Goal: Complete application form

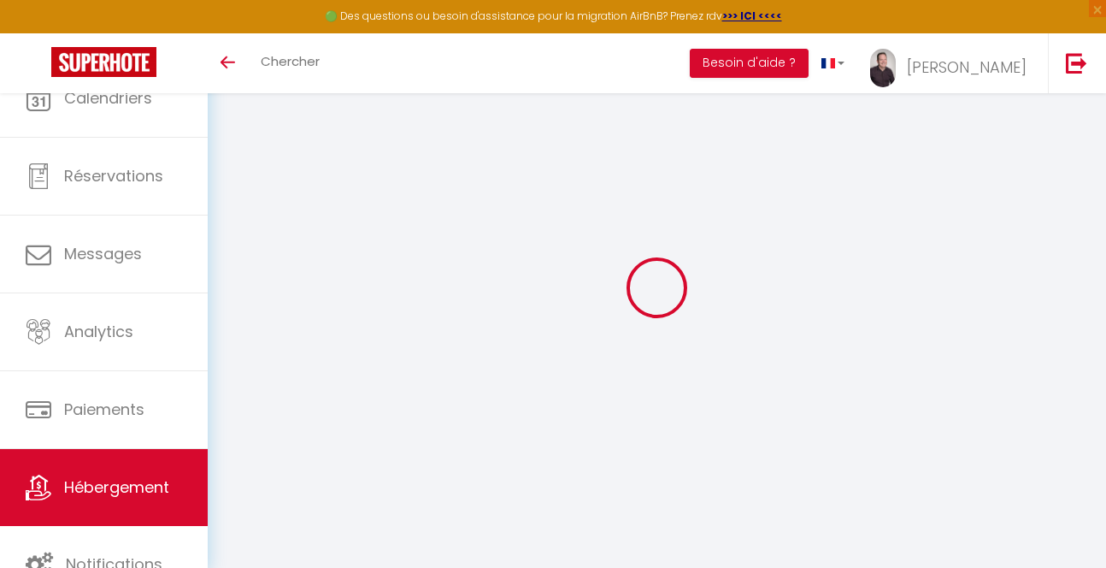
select select "3"
select select "2"
select select "1"
select select
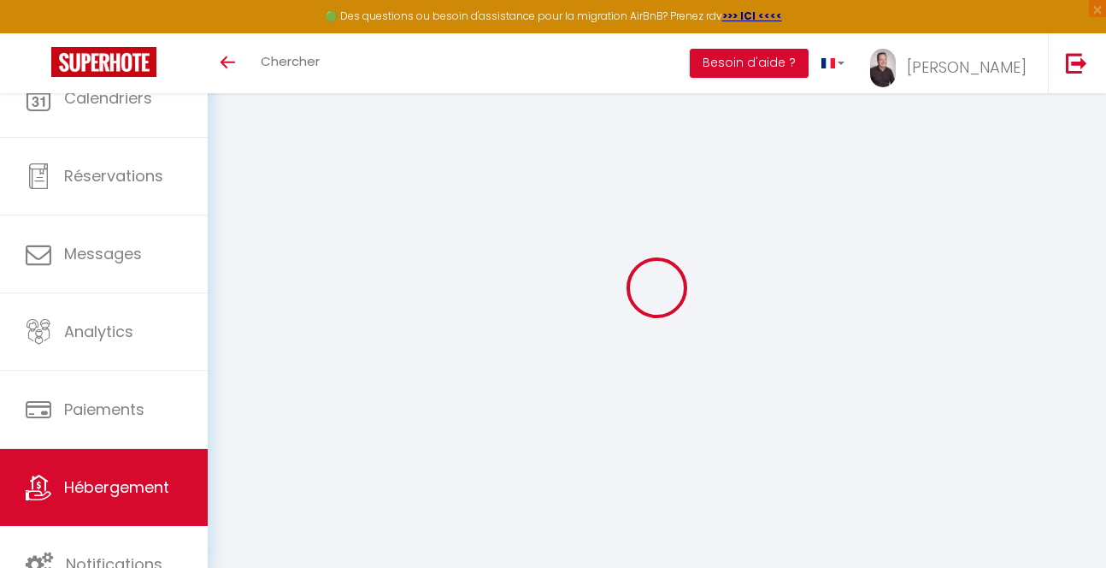
select select "28"
select select
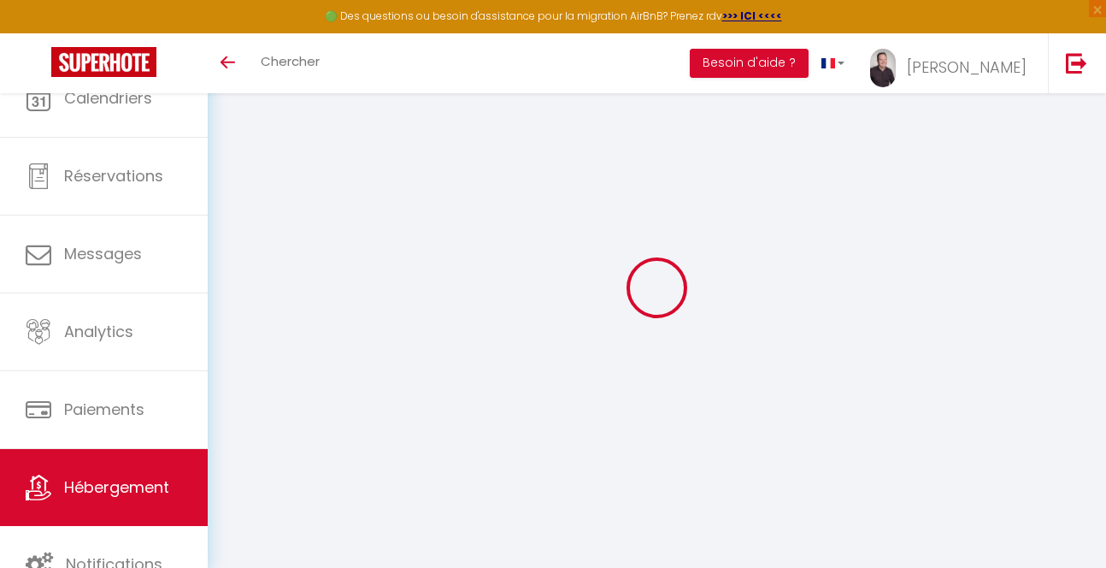
select select
checkbox input "false"
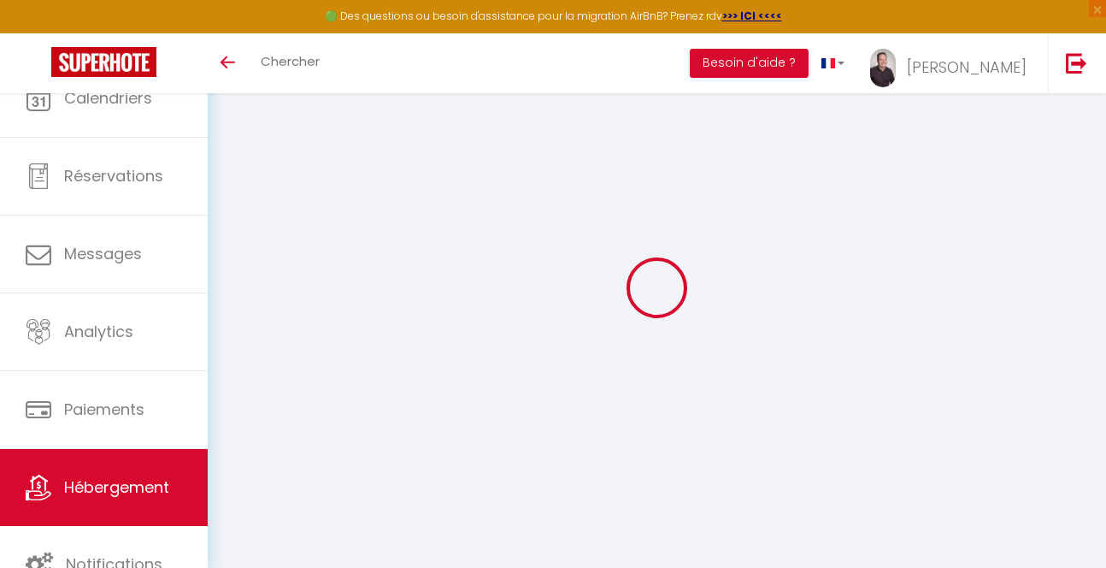
checkbox input "false"
select select
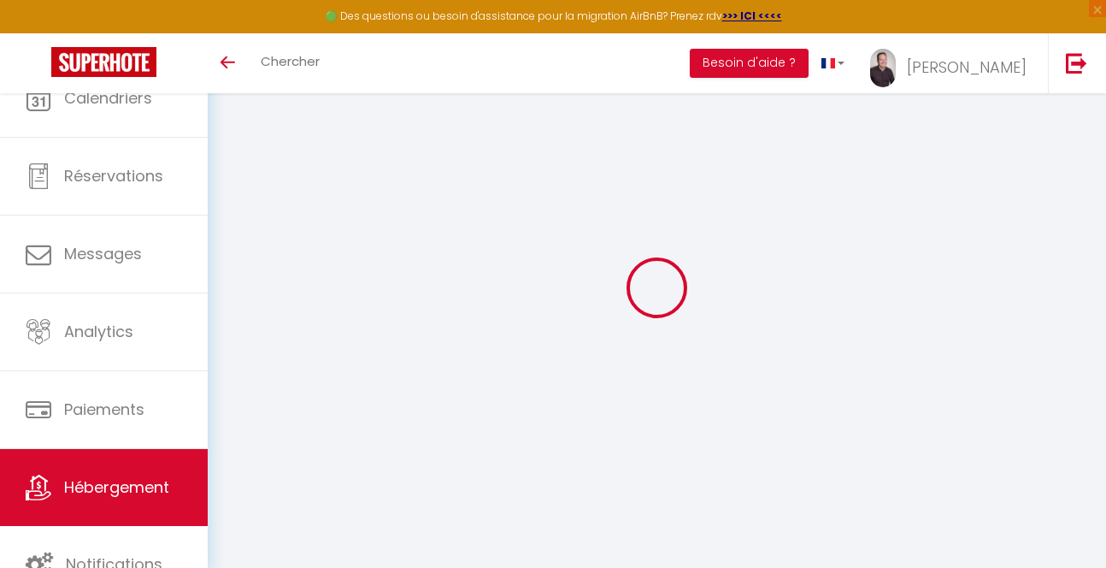
select select
checkbox input "false"
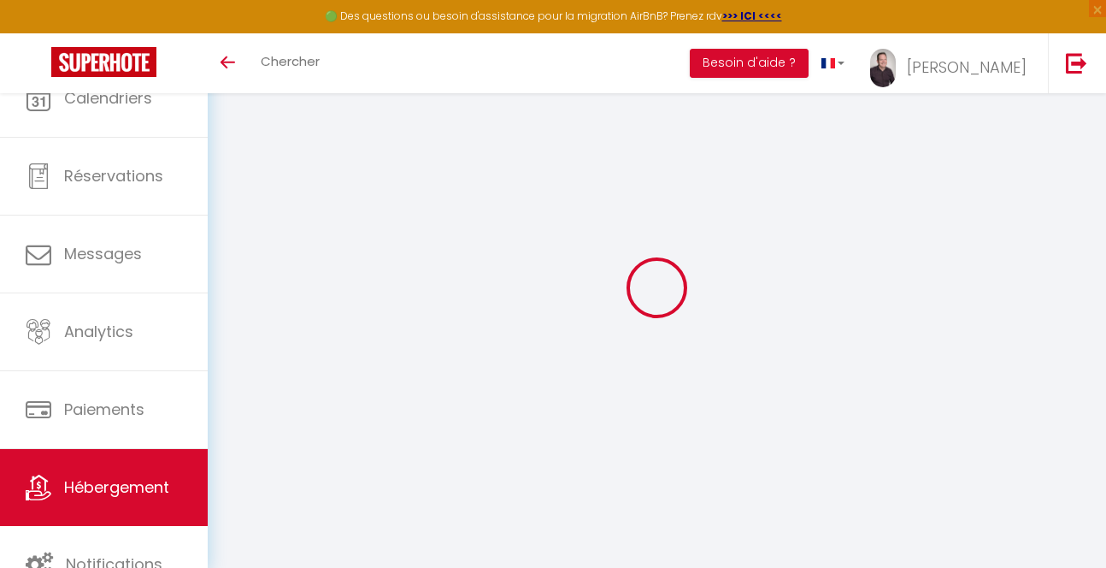
checkbox input "false"
select select
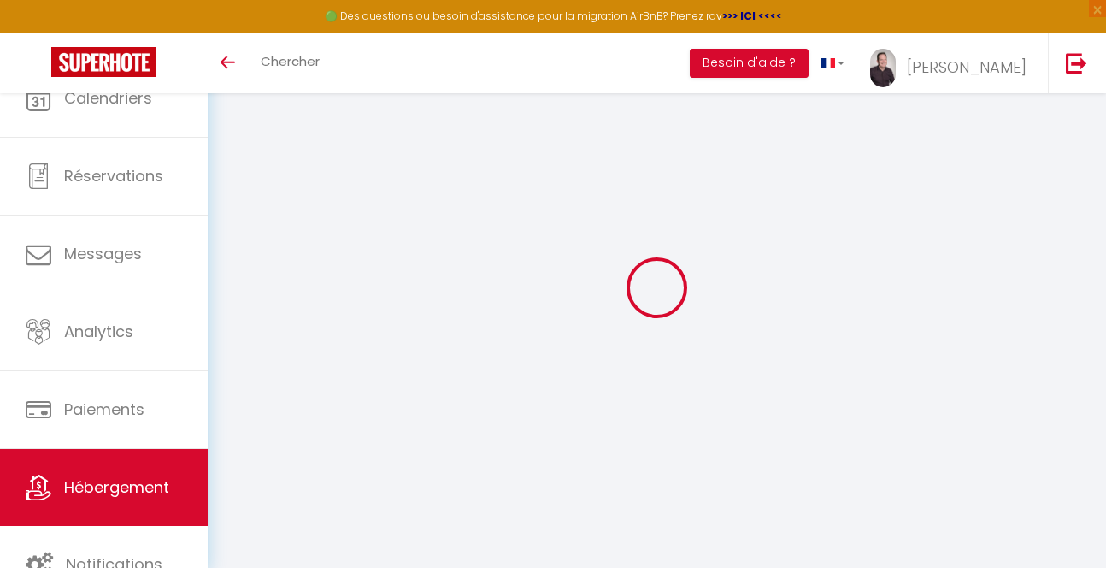
type input "Paris-Nation : Chambre d'Amis avec salle de bain privative et accès à la Terras…"
type input "[PERSON_NAME]"
type input "SAUVEBOIS"
type input "[STREET_ADDRESS]"
type input "75020"
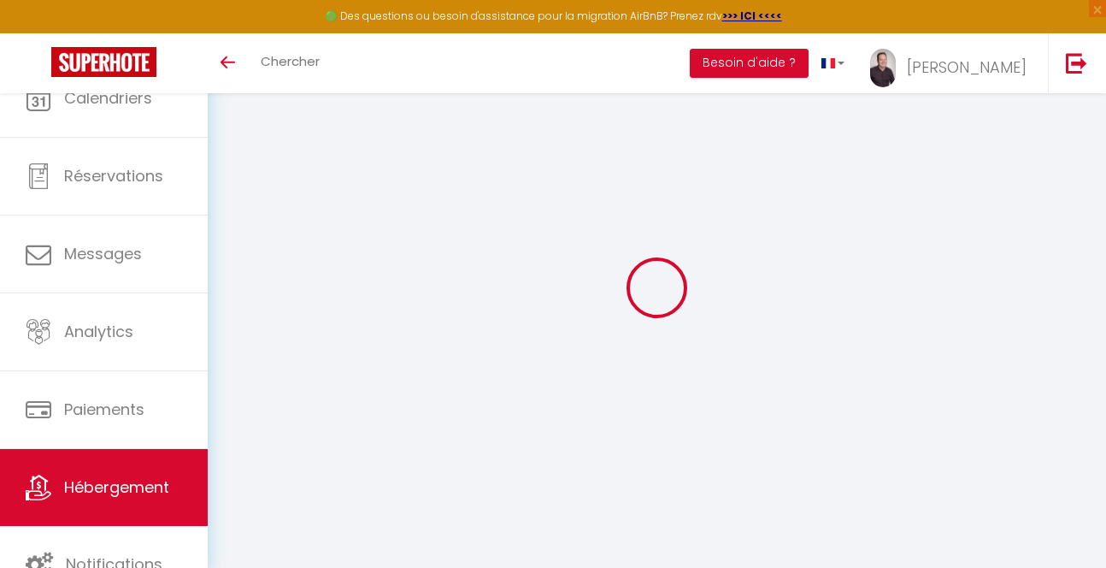
type input "[GEOGRAPHIC_DATA]"
select select "bnb"
select select "2"
type input "100"
type input "49"
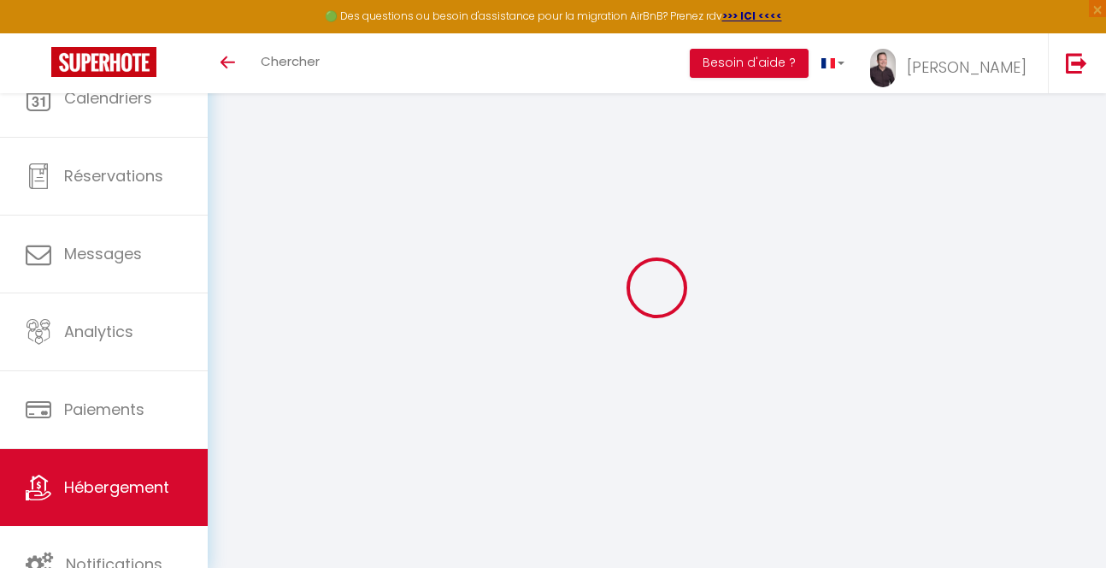
type input "2.60"
type input "300"
select select
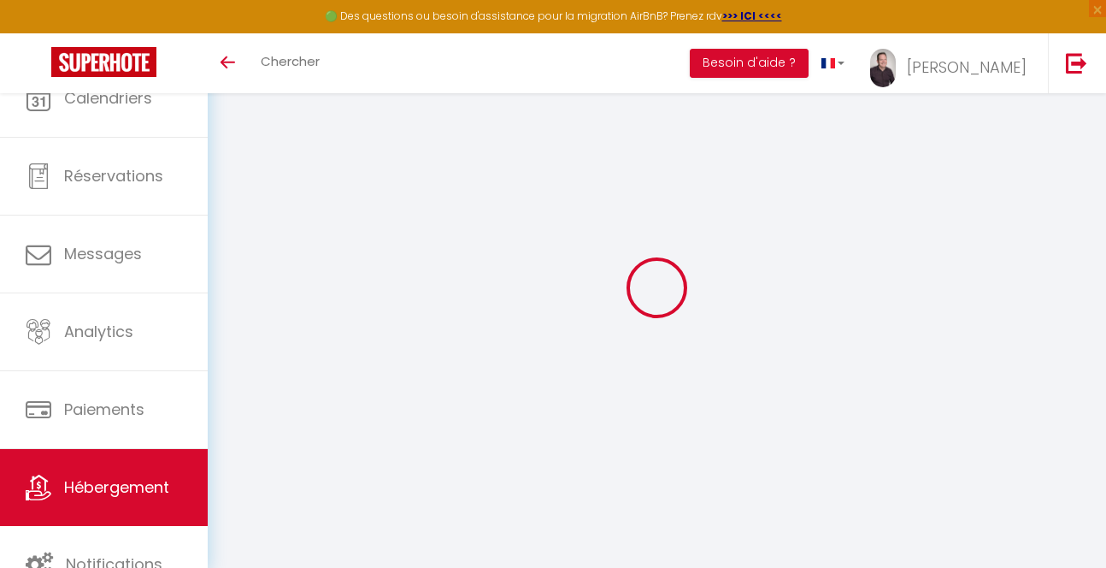
select select
type input "[STREET_ADDRESS]"
type input "75020"
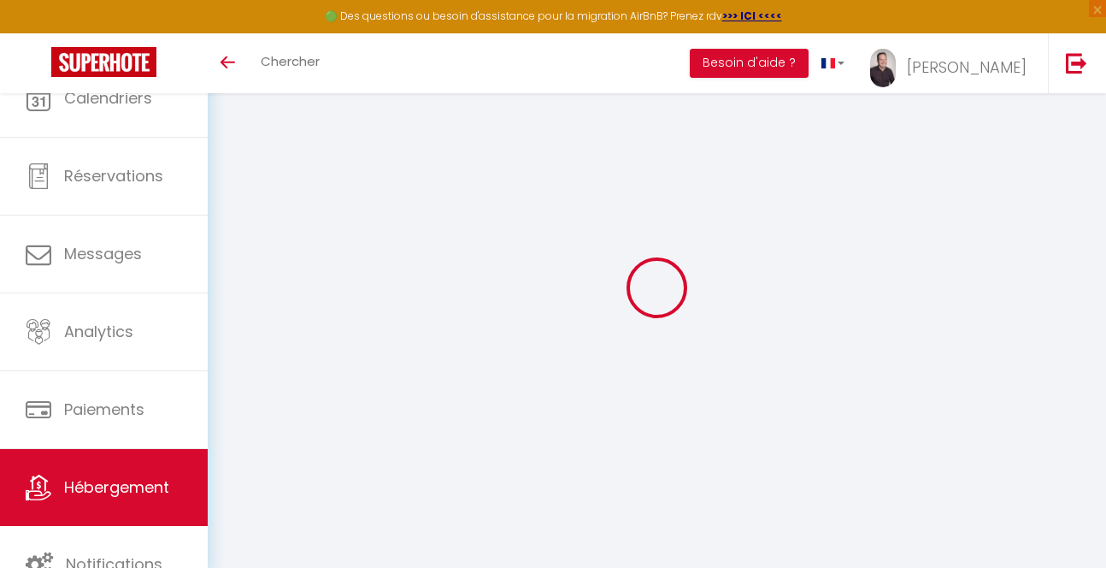
type input "[GEOGRAPHIC_DATA]"
select select "75"
type input "[EMAIL_ADDRESS][DOMAIN_NAME]"
select select "388"
checkbox input "false"
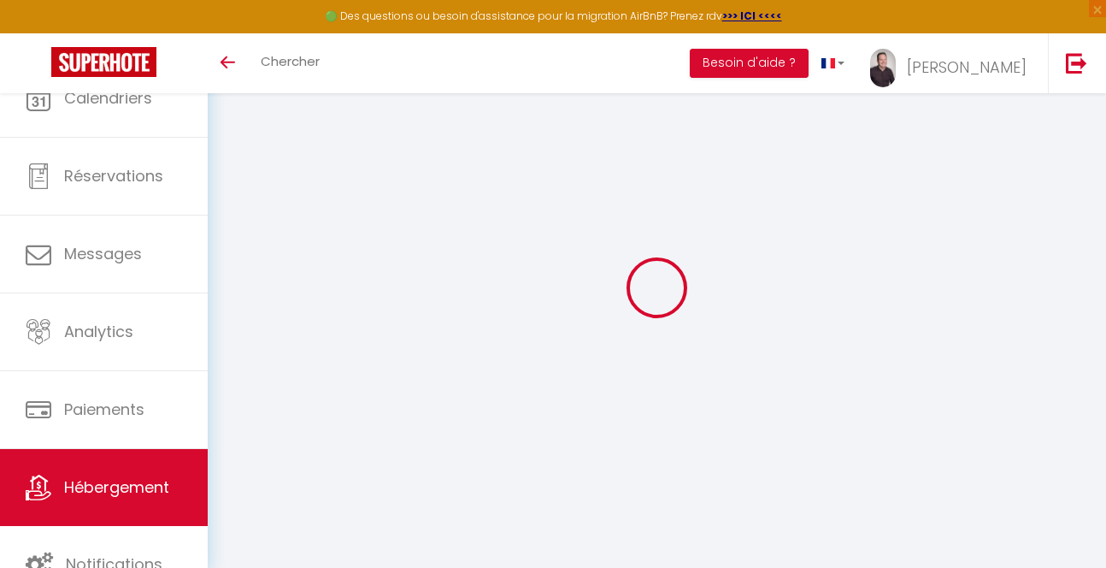
checkbox input "true"
checkbox input "false"
type input "0"
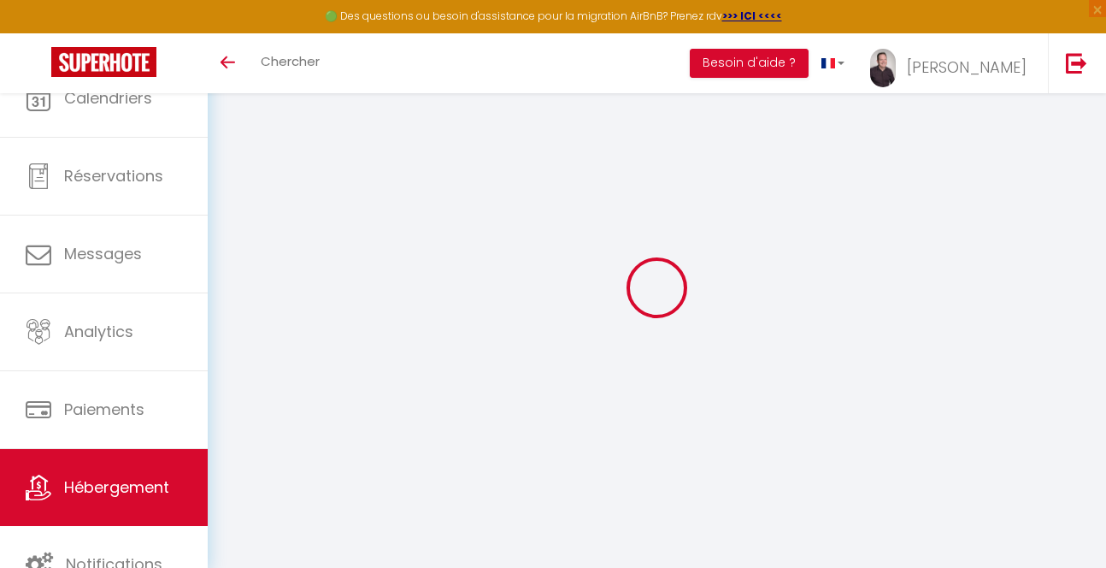
type input "0"
select select
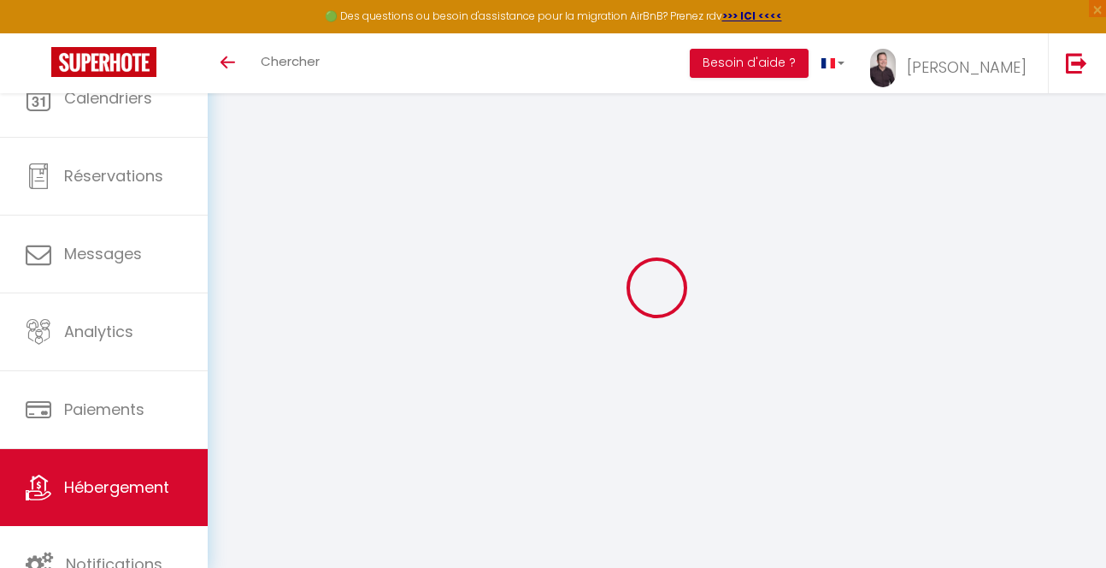
select select
checkbox input "false"
checkbox input "true"
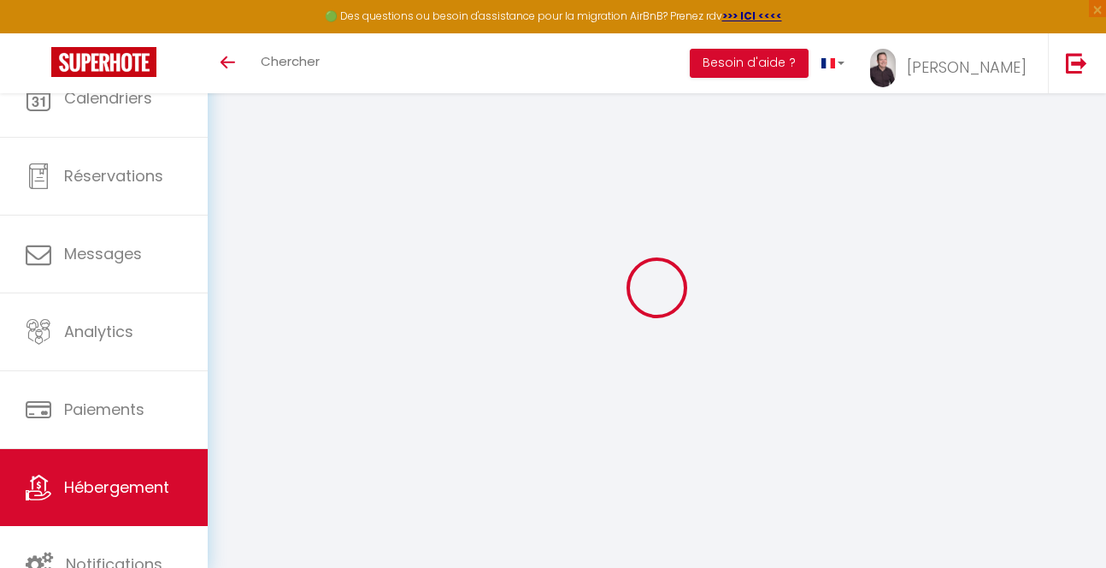
checkbox input "true"
checkbox input "false"
checkbox input "true"
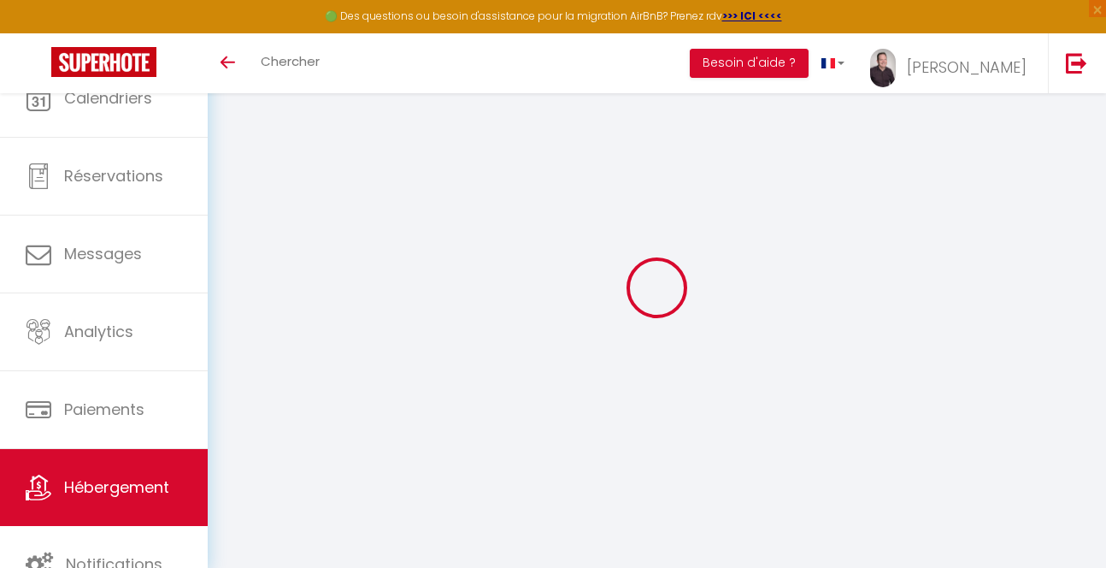
checkbox input "false"
checkbox input "true"
checkbox input "false"
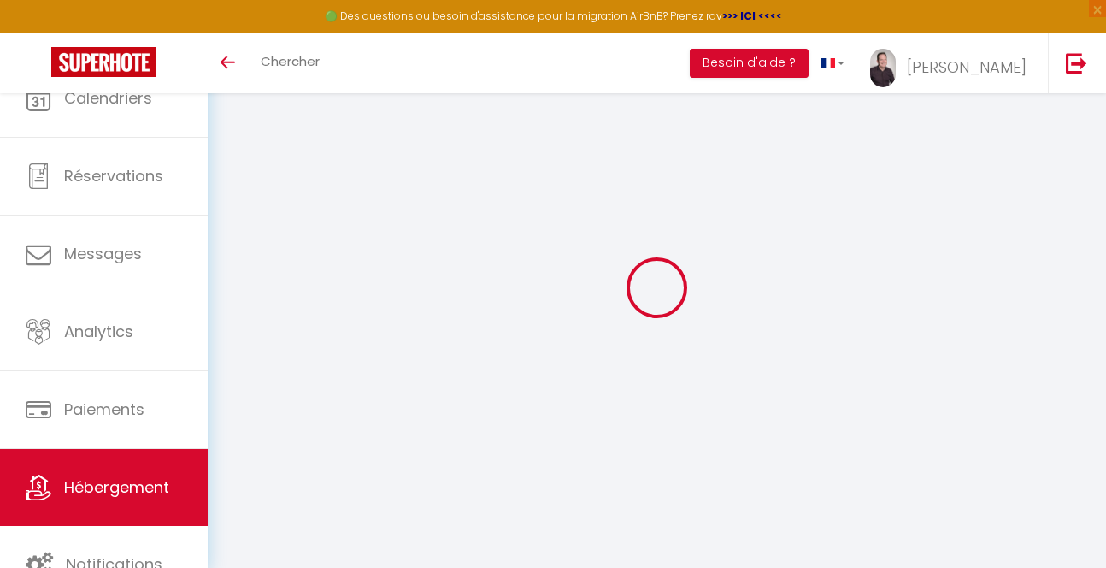
select select "18:00"
select select "19:00"
select select "11:00"
select select "30"
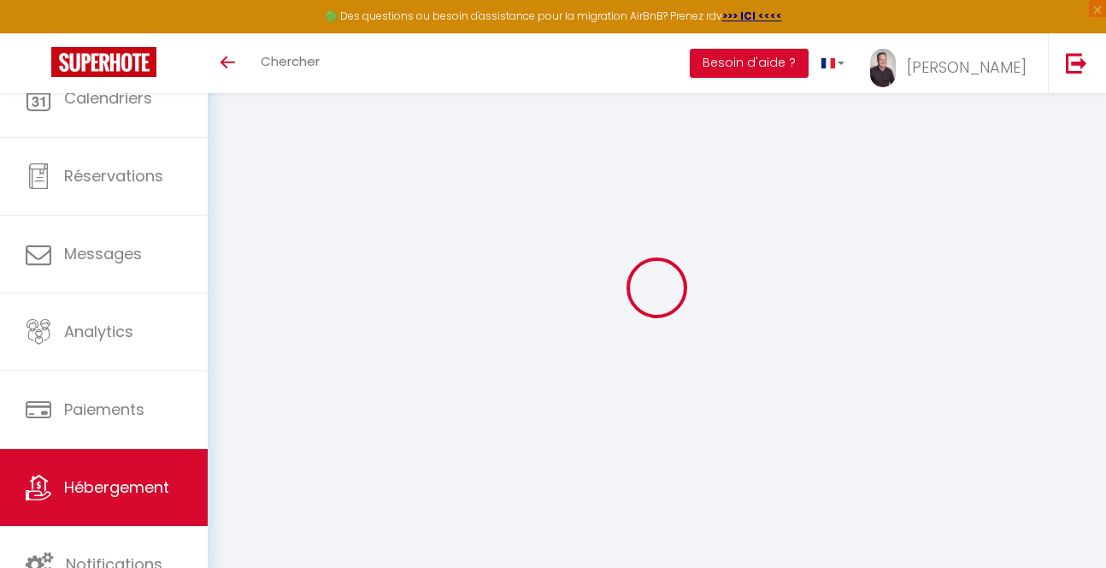
select select "19:00"
